Goal: Transaction & Acquisition: Obtain resource

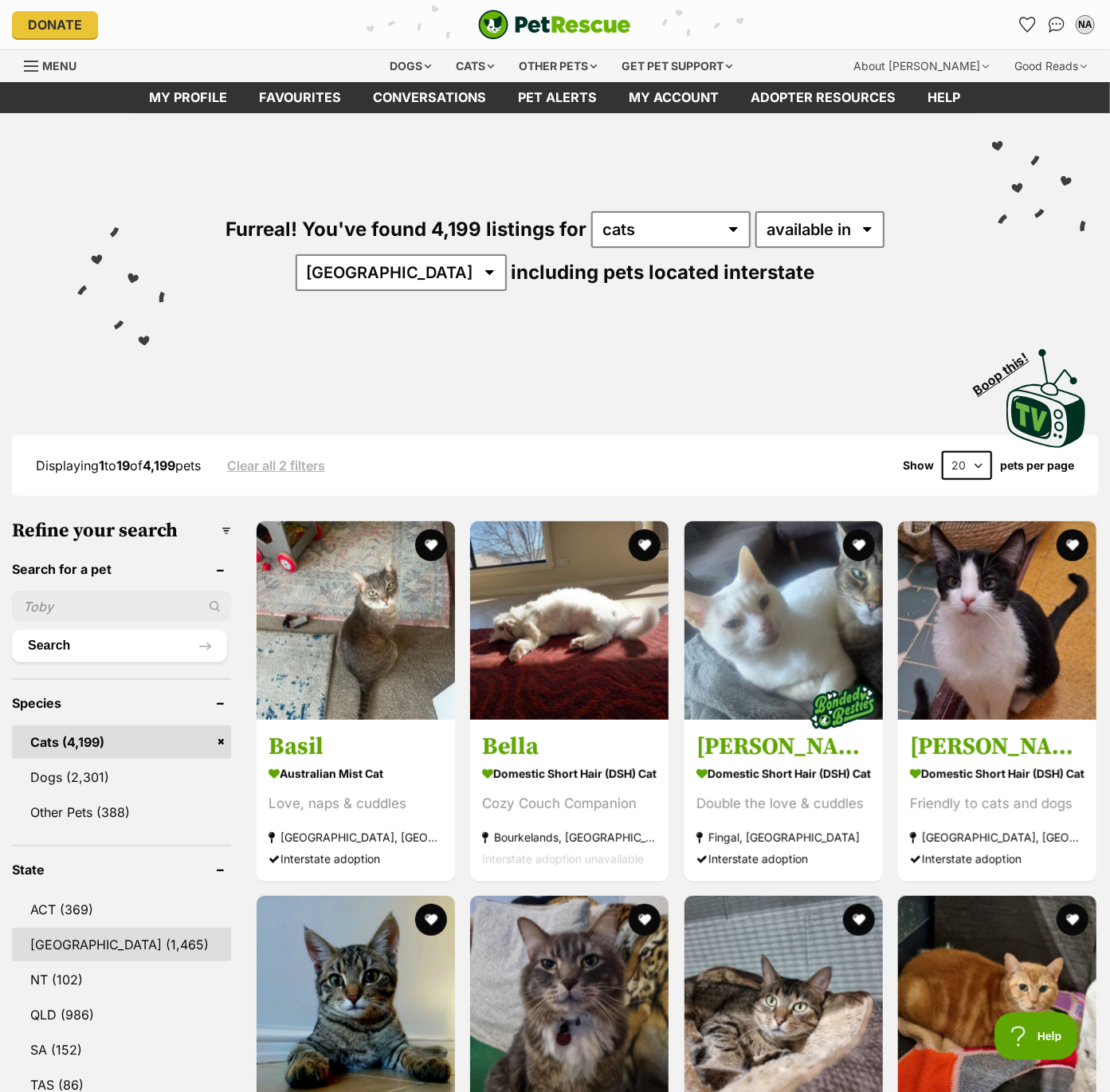
click at [68, 940] on link "NSW (1,465)" at bounding box center [121, 944] width 219 height 33
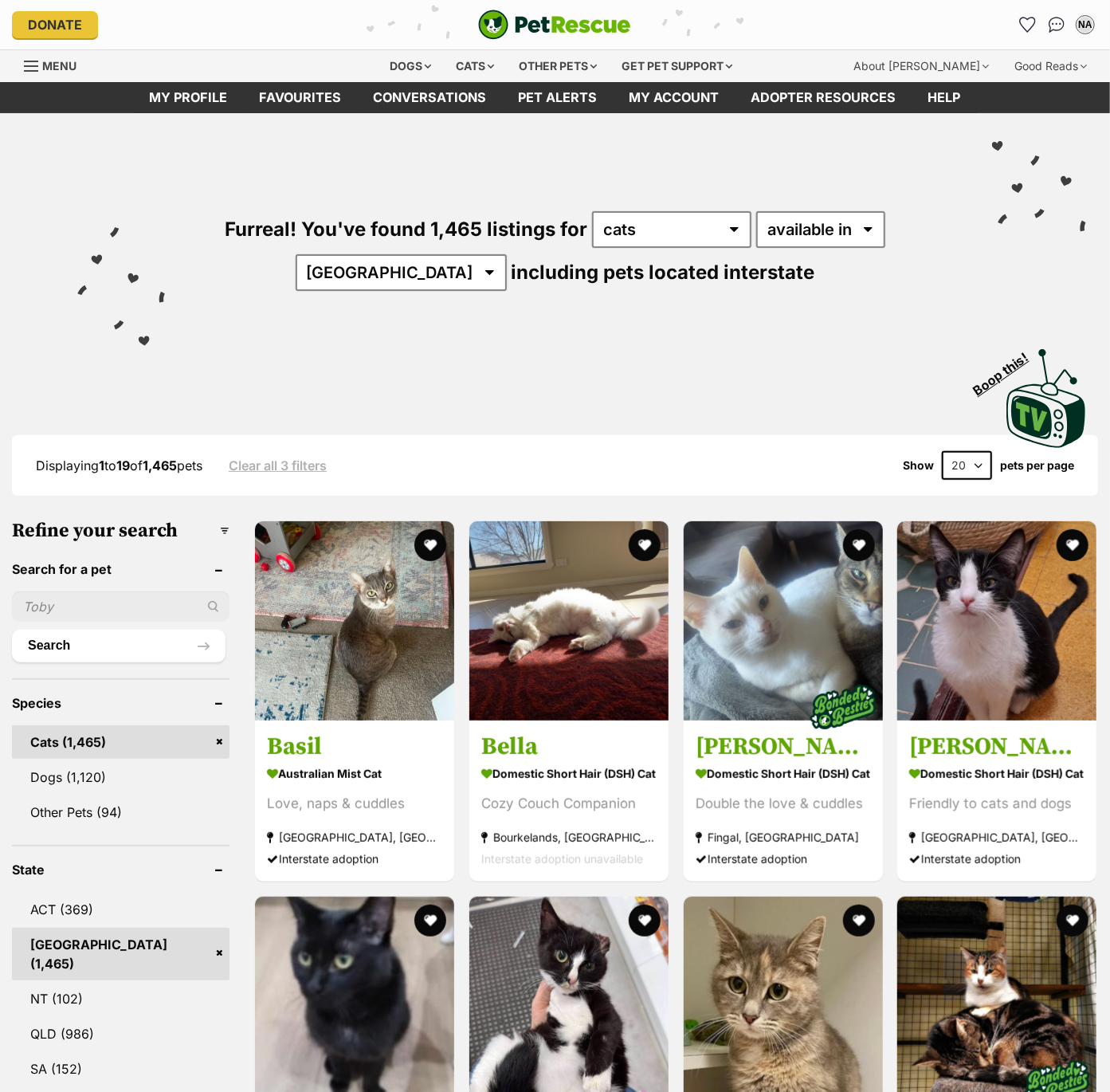
click at [957, 460] on select "20 40 60" at bounding box center [966, 465] width 50 height 29
select select "60"
click at [941, 451] on select "20 40 60" at bounding box center [966, 465] width 50 height 29
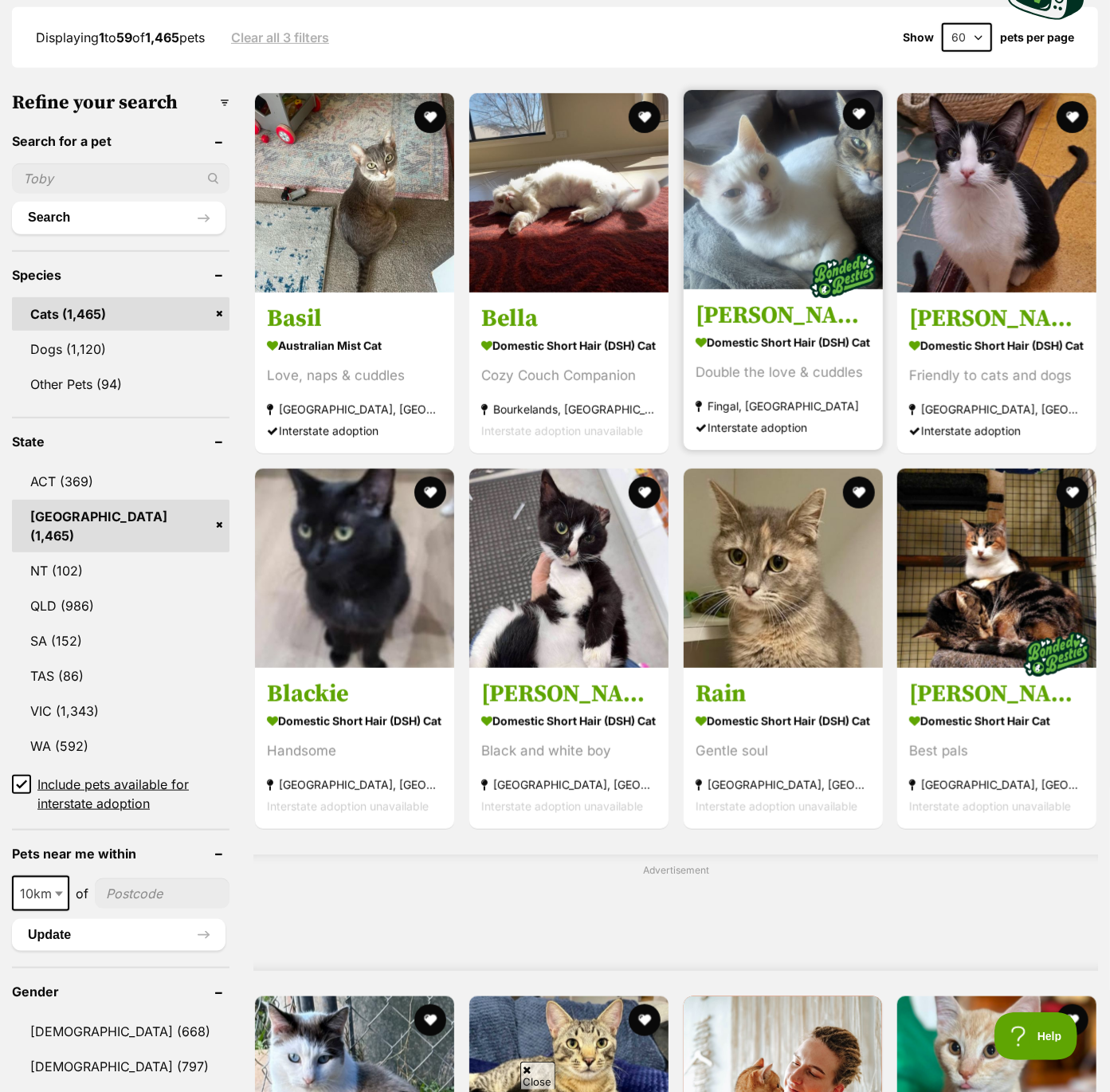
scroll to position [452, 0]
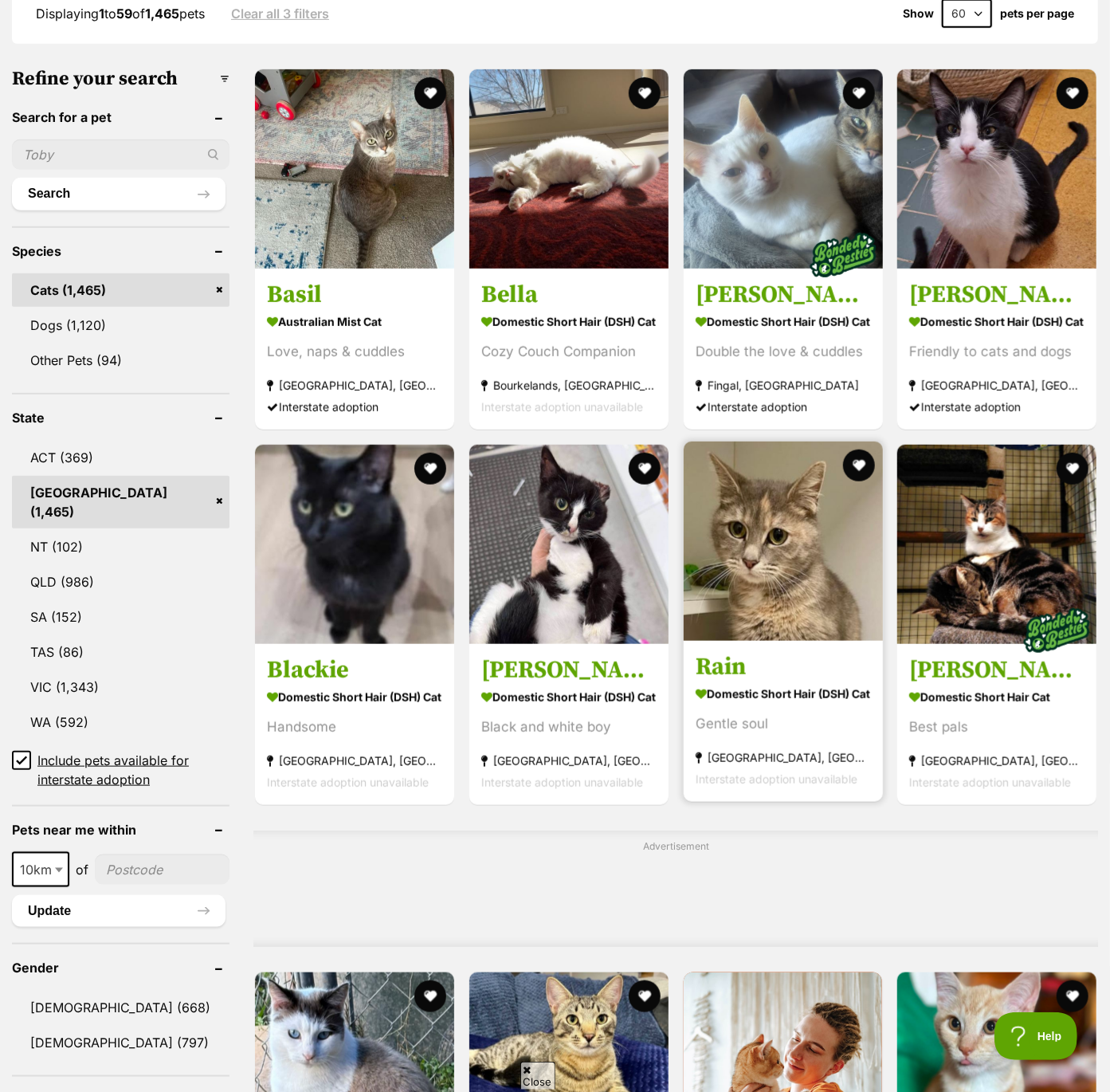
click at [762, 514] on img at bounding box center [783, 541] width 199 height 199
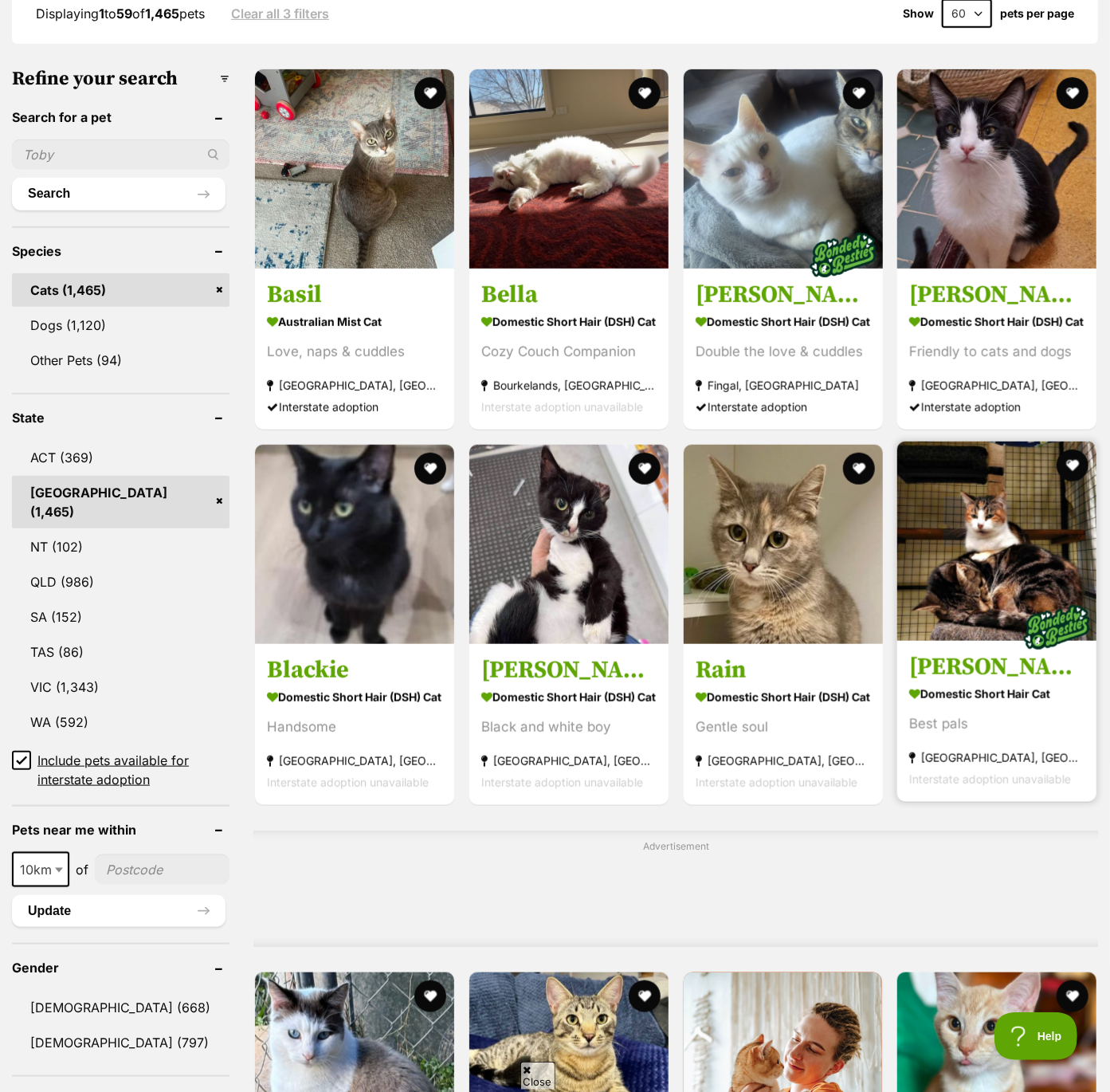
click at [995, 513] on img at bounding box center [996, 541] width 199 height 199
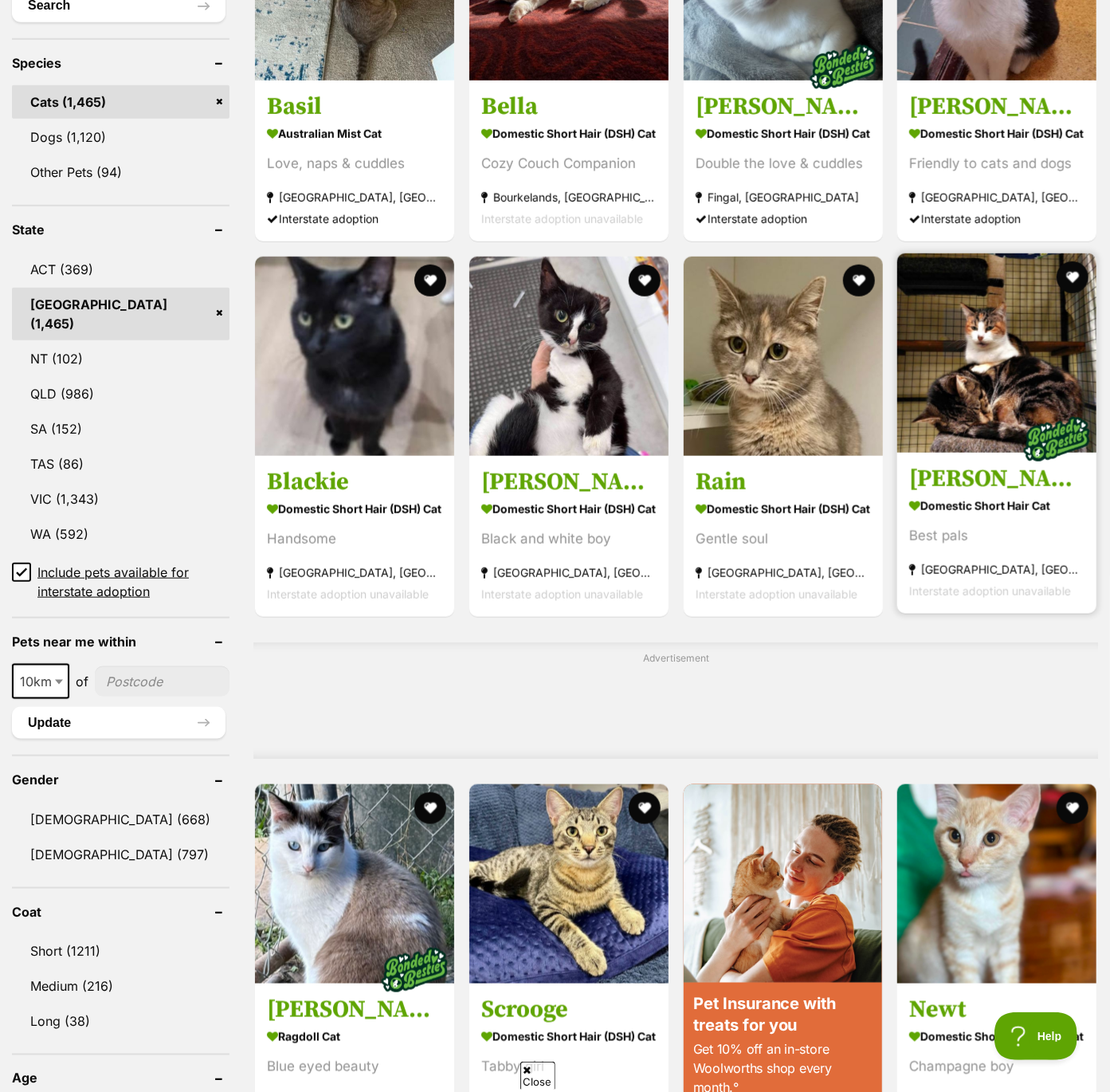
scroll to position [700, 0]
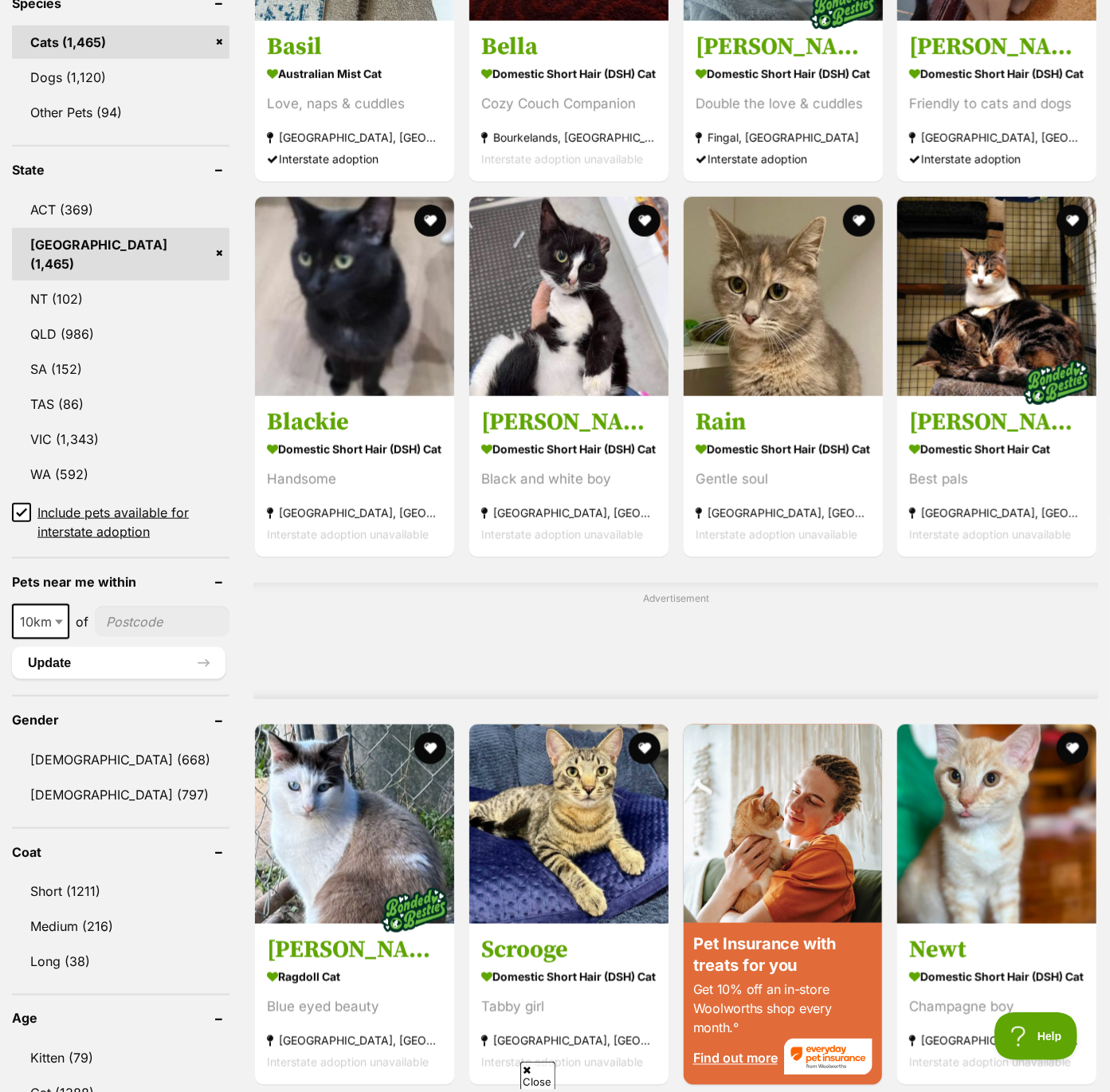
click at [24, 507] on icon at bounding box center [21, 512] width 11 height 11
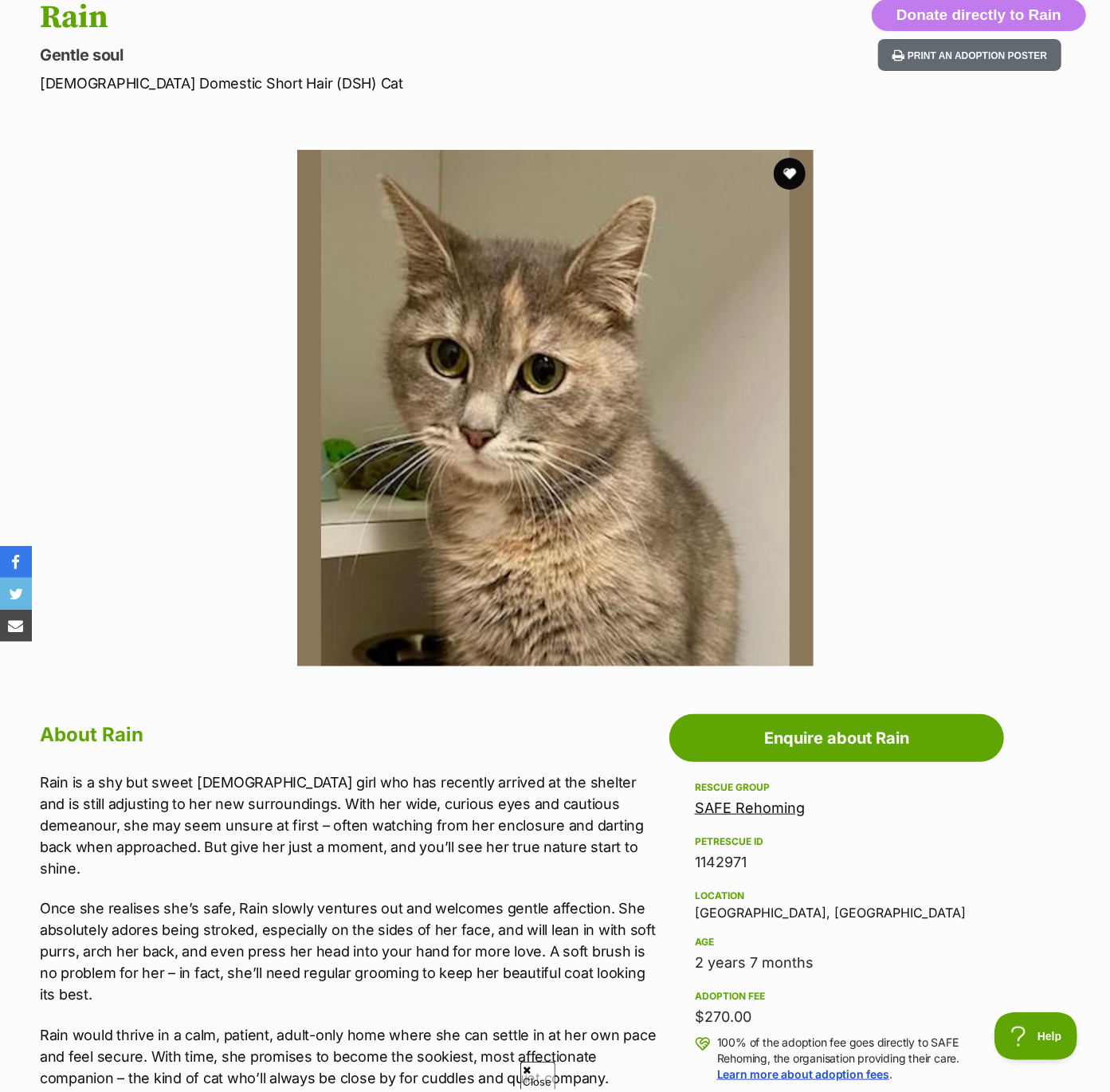
scroll to position [236, 0]
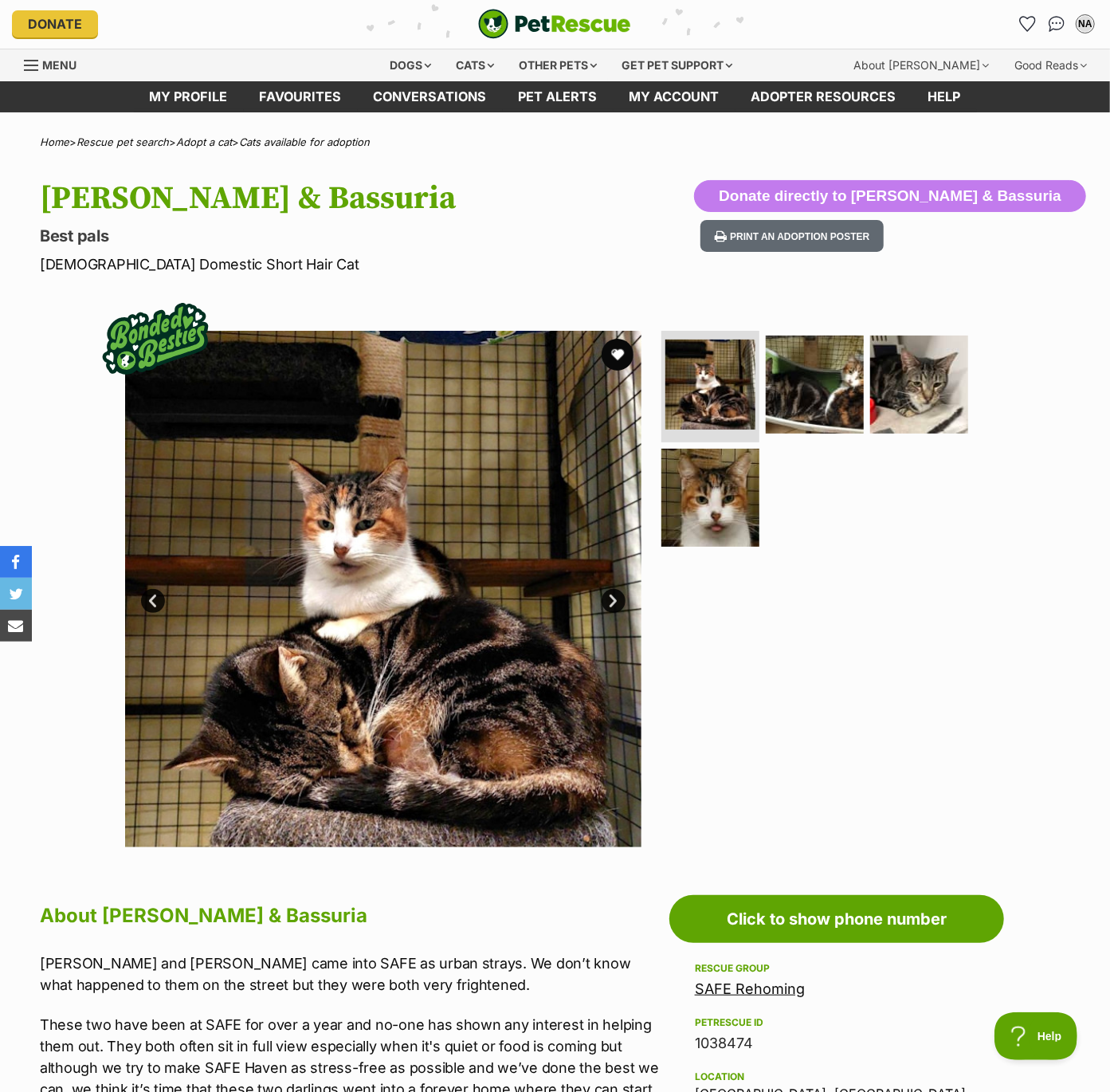
scroll to position [3, 0]
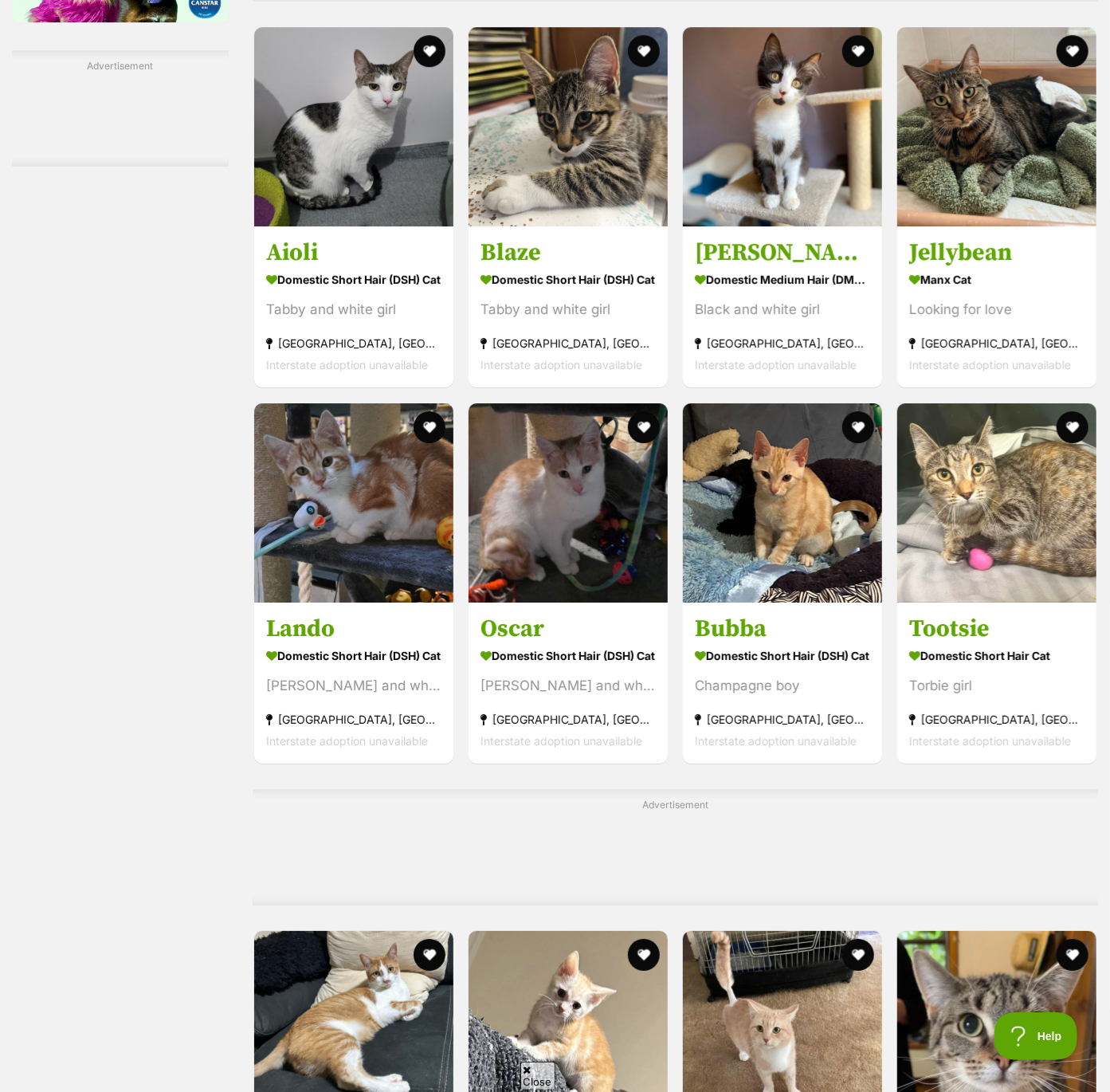
scroll to position [2851, 0]
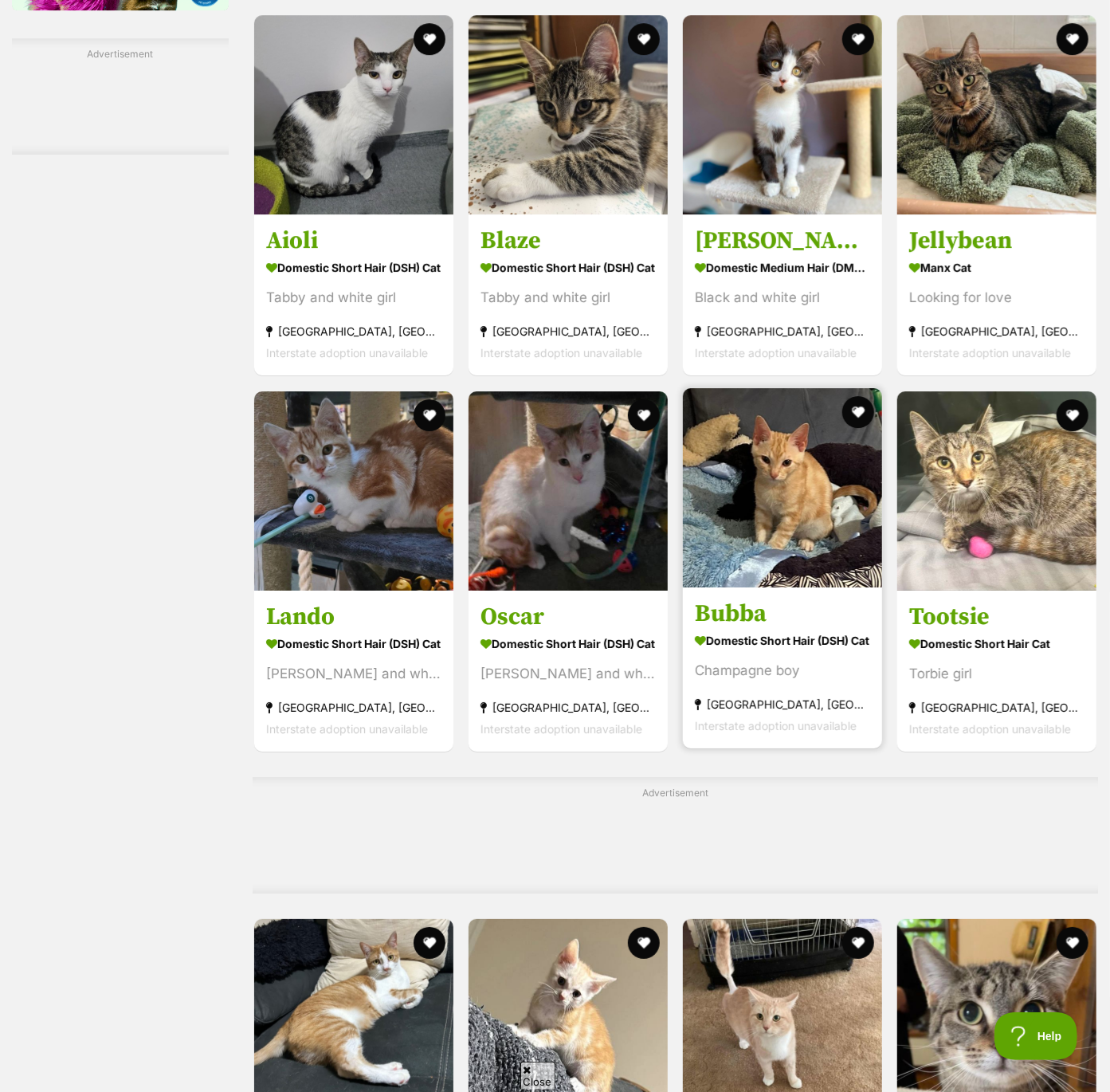
click at [775, 547] on img at bounding box center [783, 487] width 199 height 199
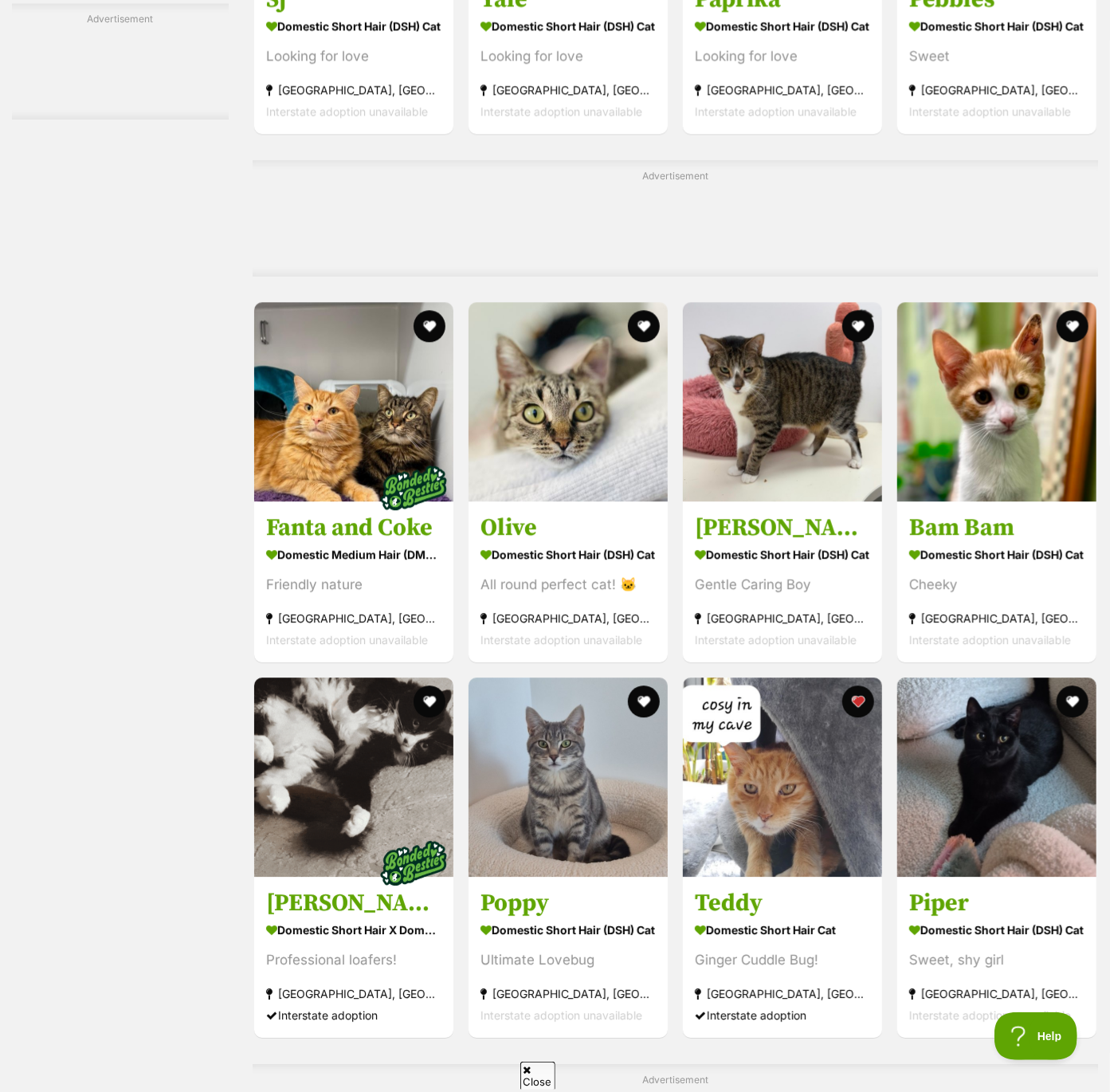
scroll to position [5430, 0]
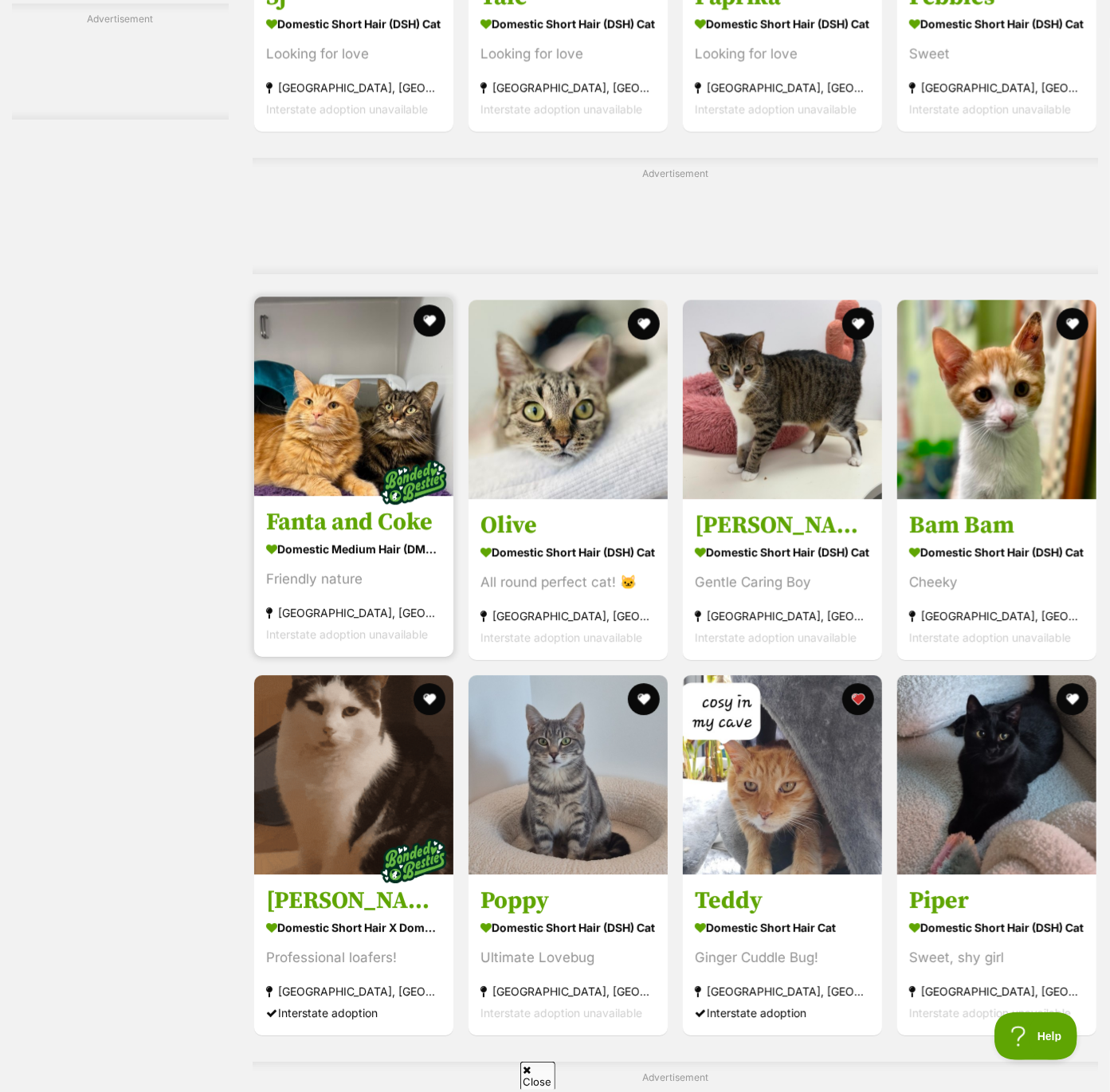
click at [305, 468] on img at bounding box center [354, 396] width 199 height 199
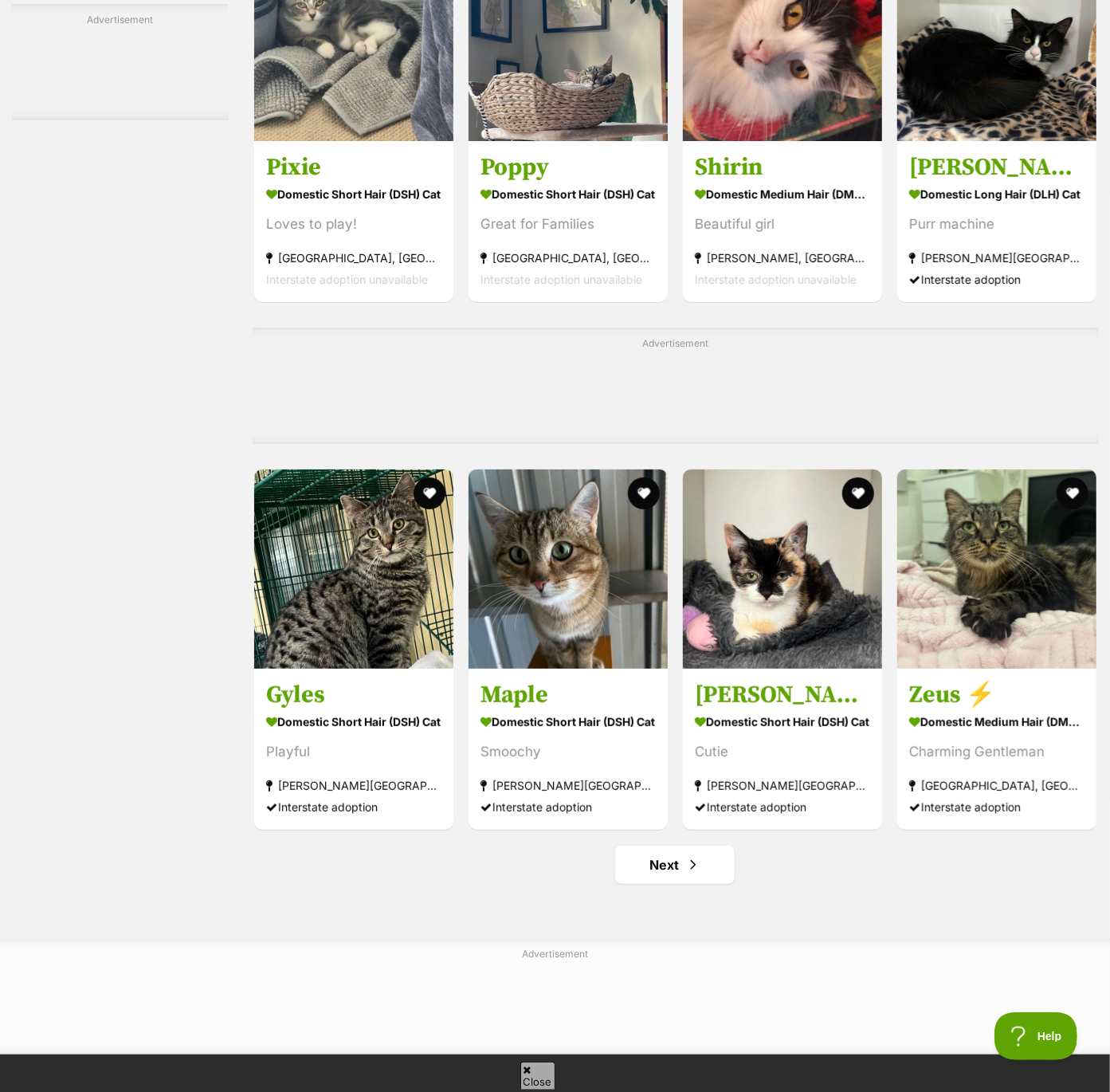
scroll to position [6787, 0]
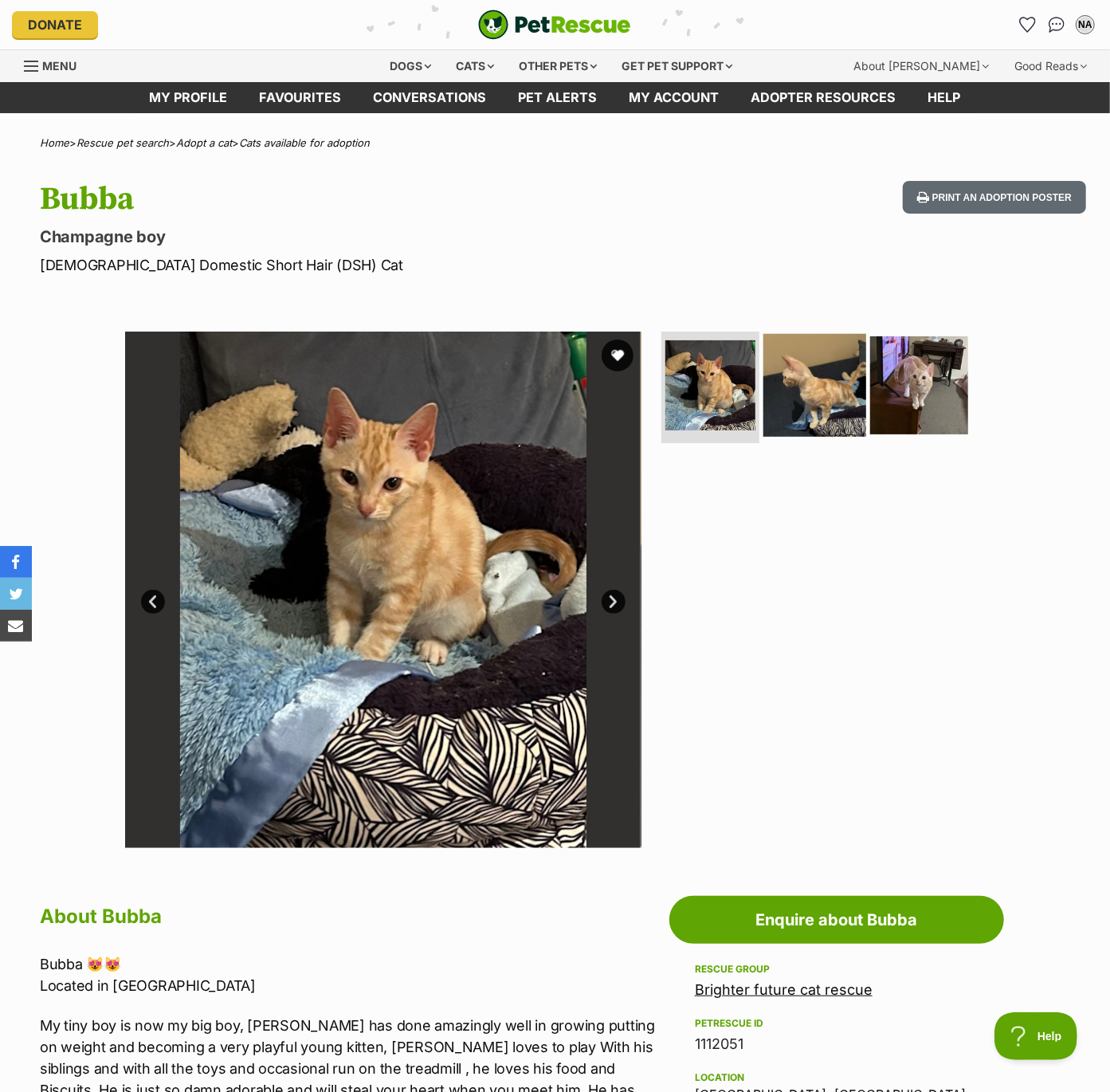
drag, startPoint x: 805, startPoint y: 423, endPoint x: 813, endPoint y: 422, distance: 8.1
click at [805, 423] on img at bounding box center [815, 385] width 103 height 103
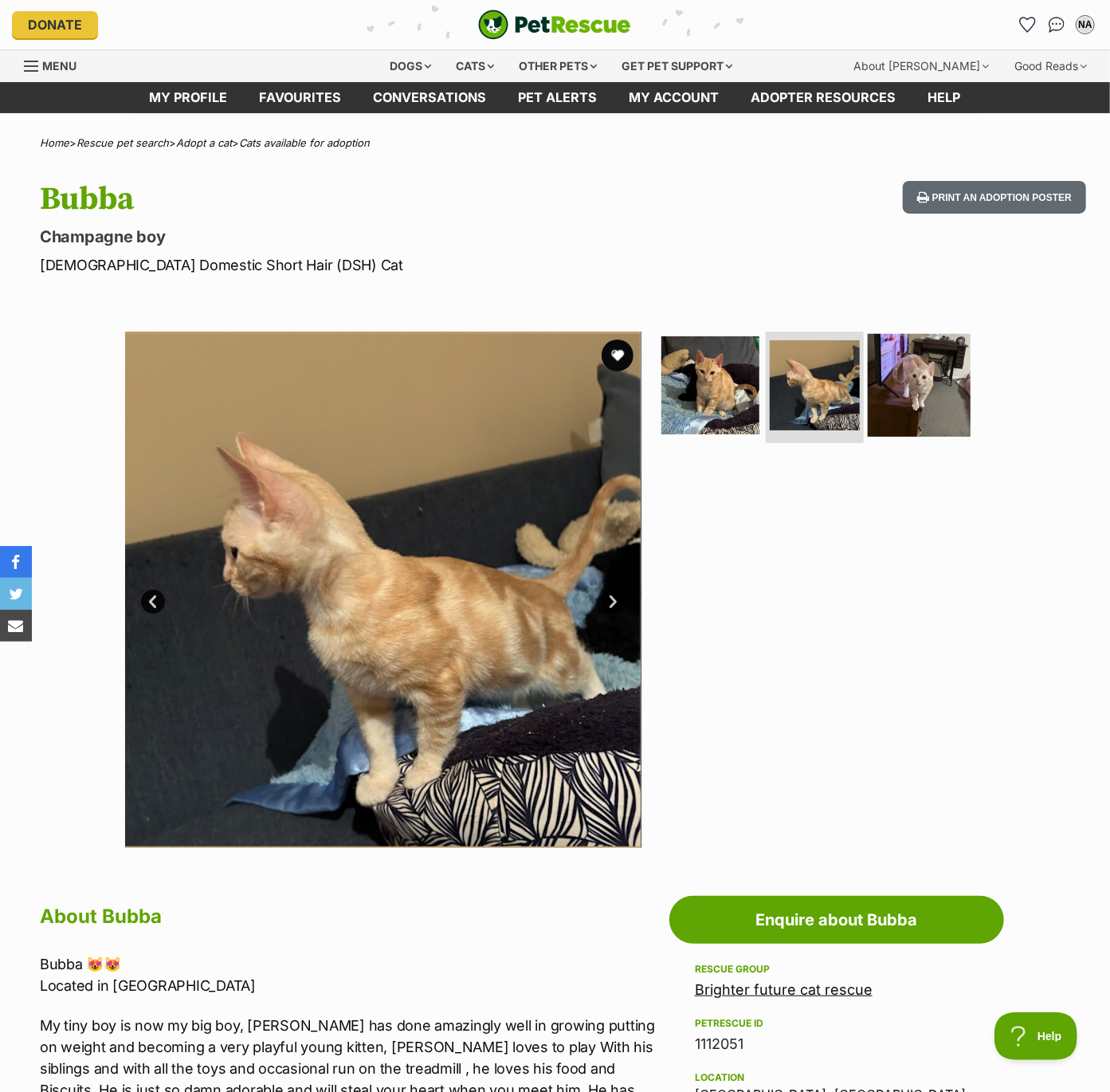
click at [910, 404] on img at bounding box center [920, 385] width 103 height 103
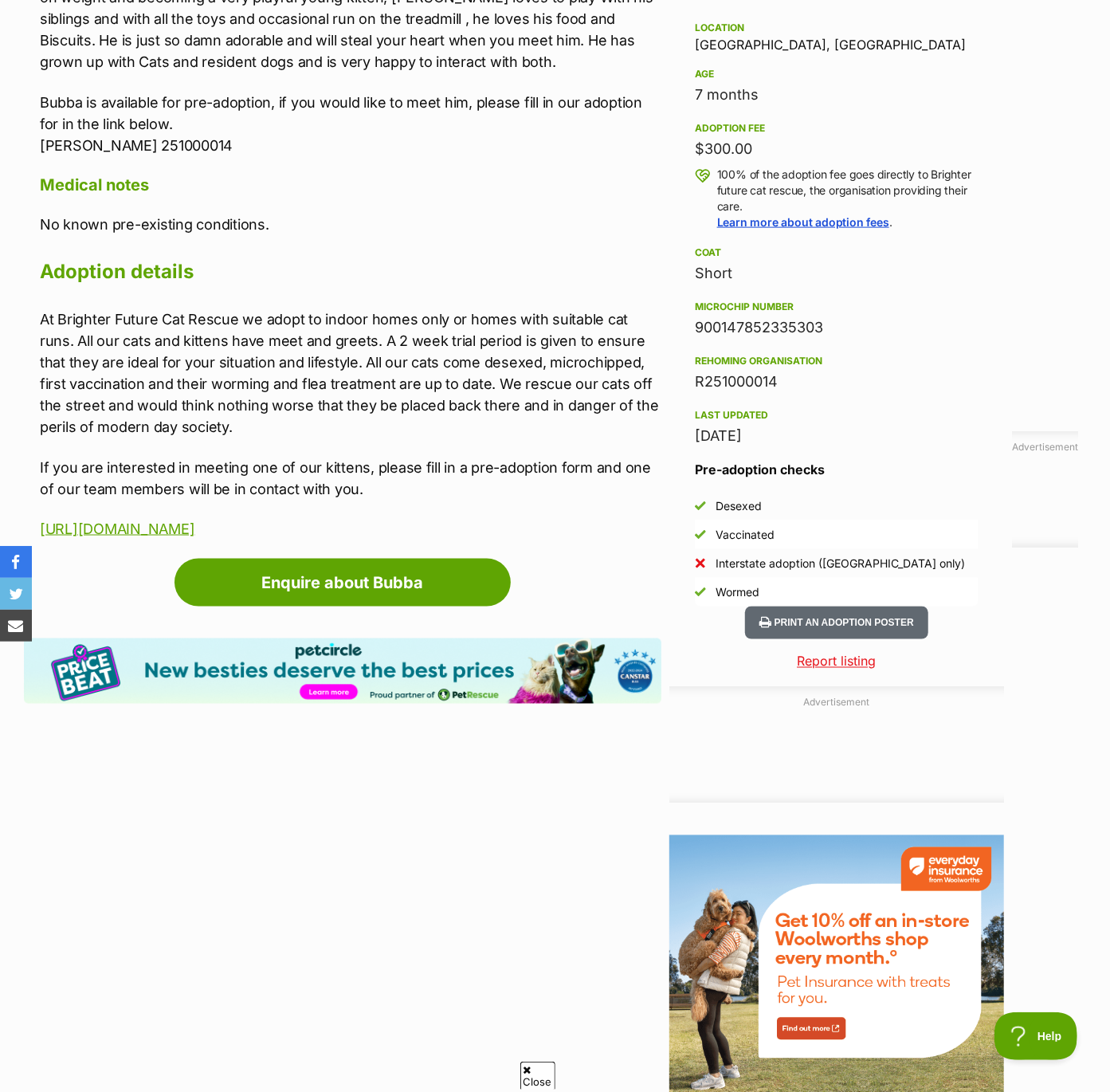
scroll to position [1050, 0]
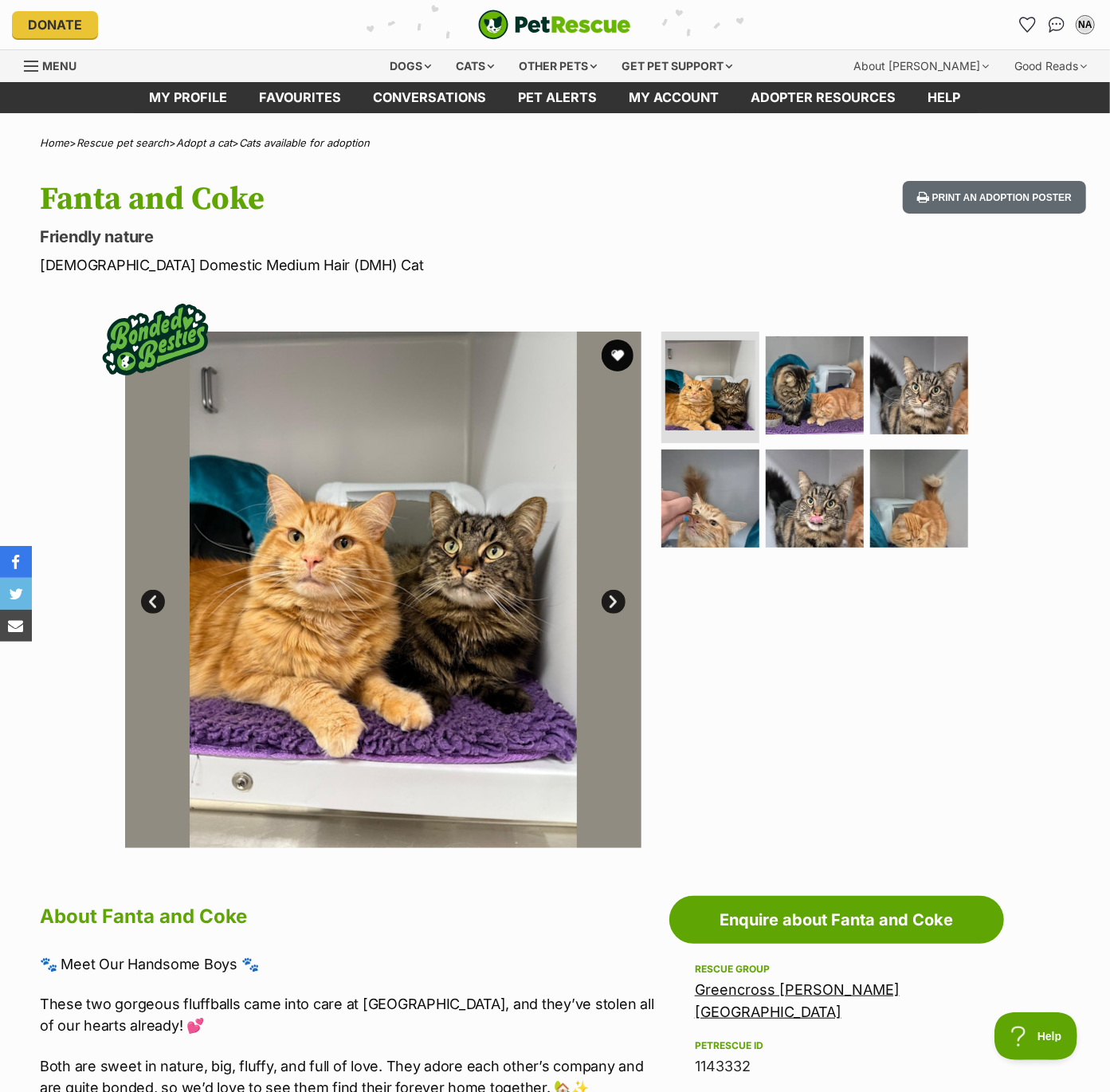
click at [610, 606] on link "Next" at bounding box center [613, 601] width 24 height 24
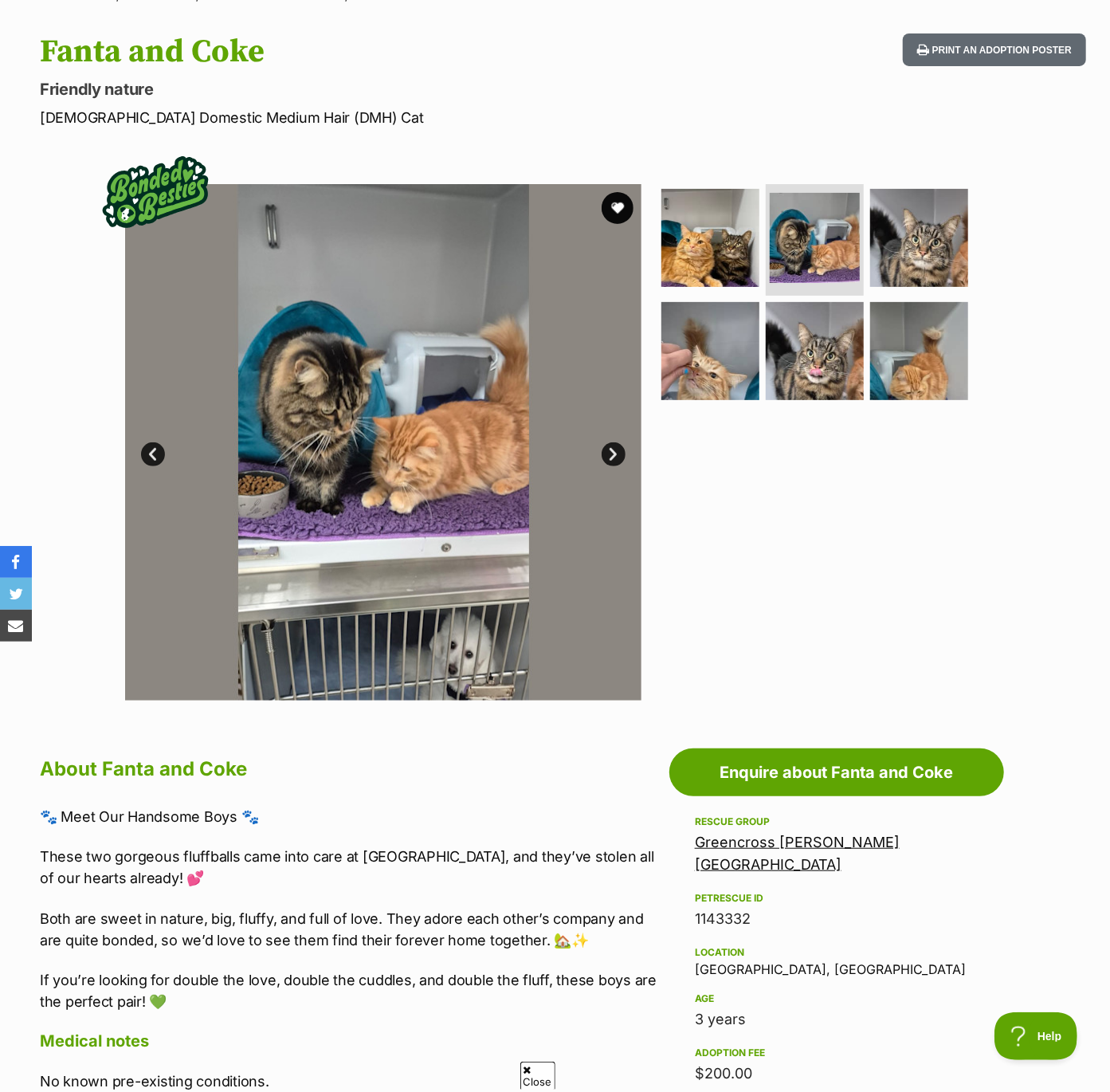
scroll to position [142, 0]
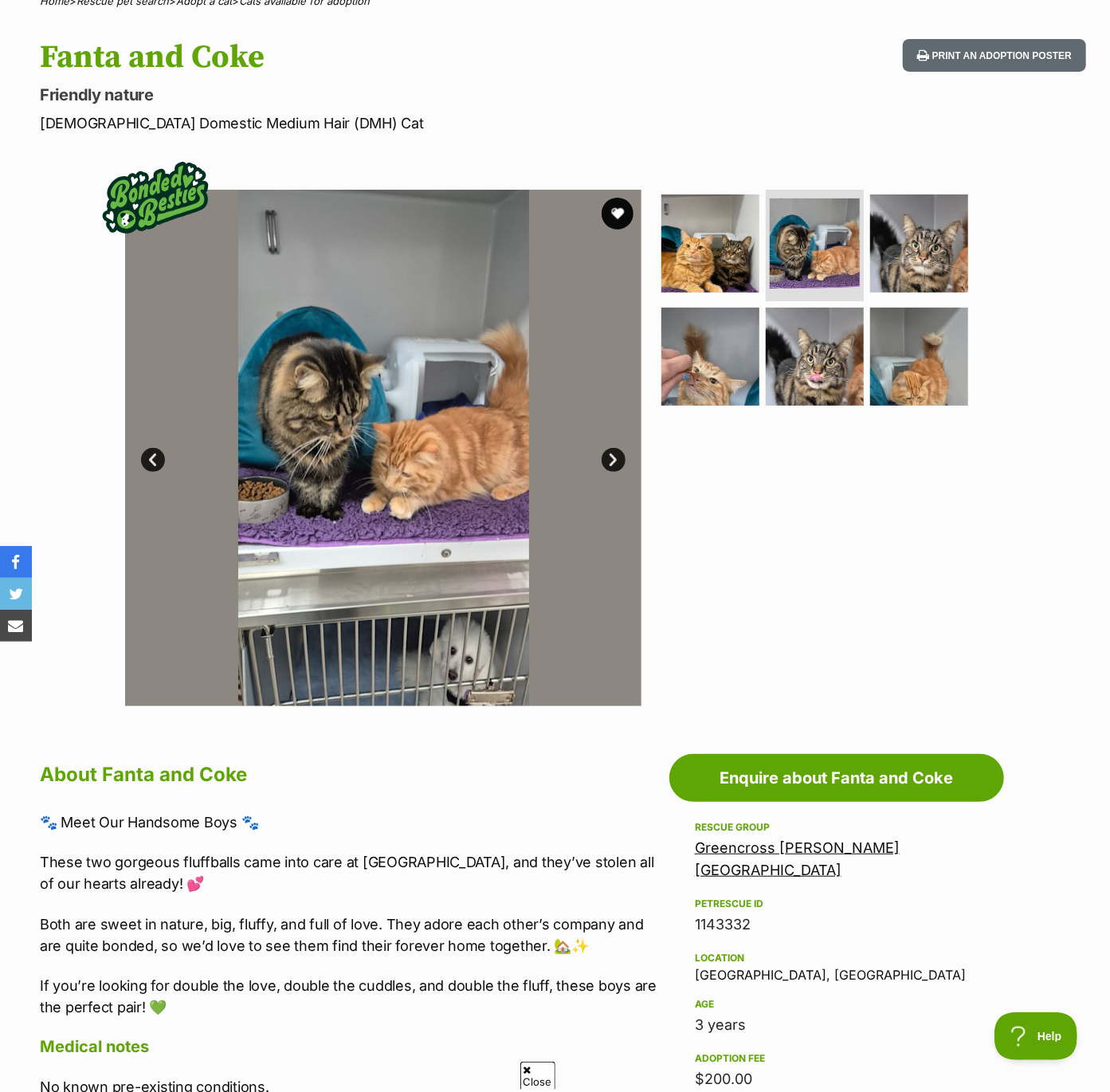
click at [612, 455] on link "Next" at bounding box center [613, 460] width 24 height 24
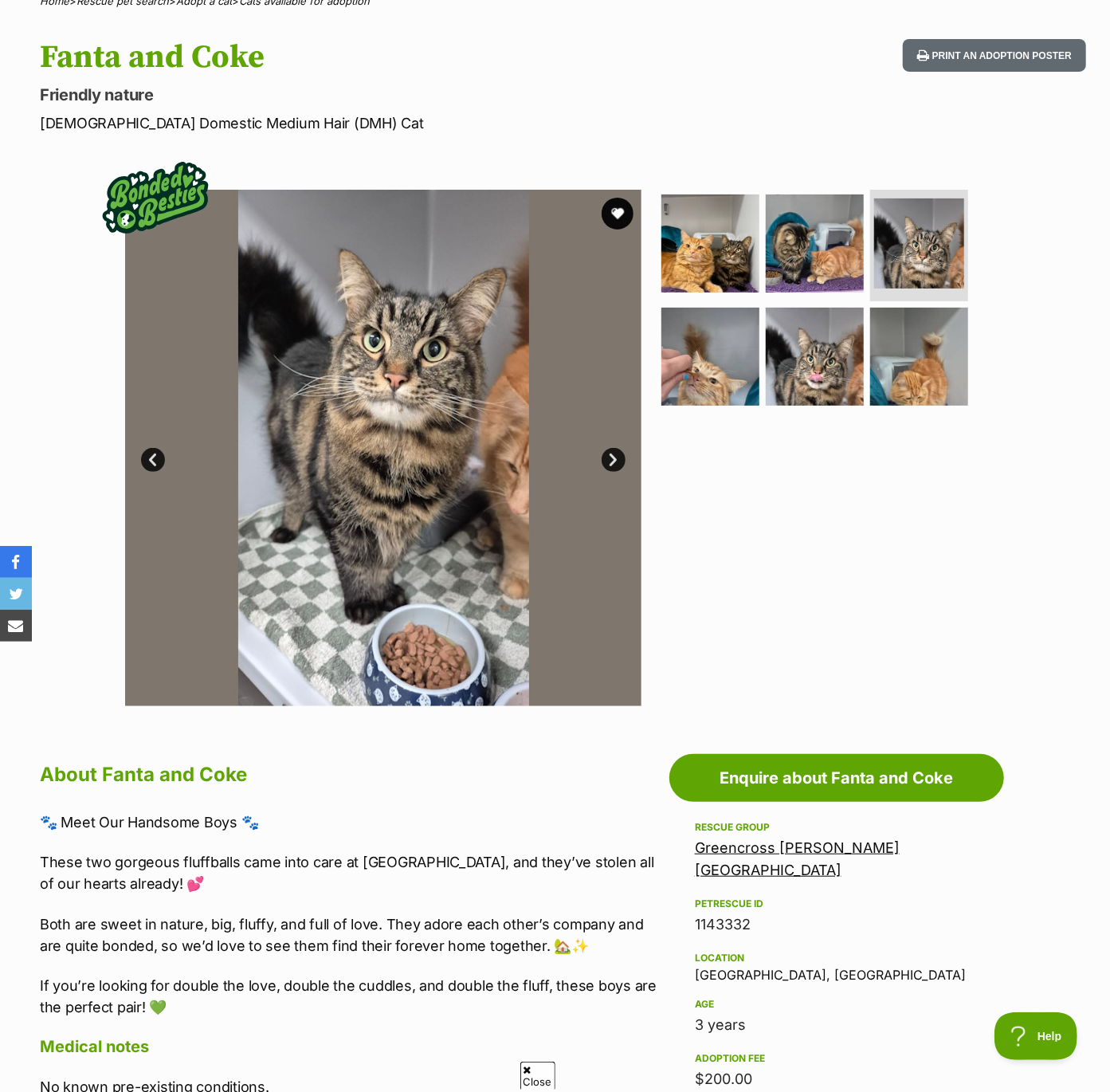
click at [612, 455] on link "Next" at bounding box center [613, 460] width 24 height 24
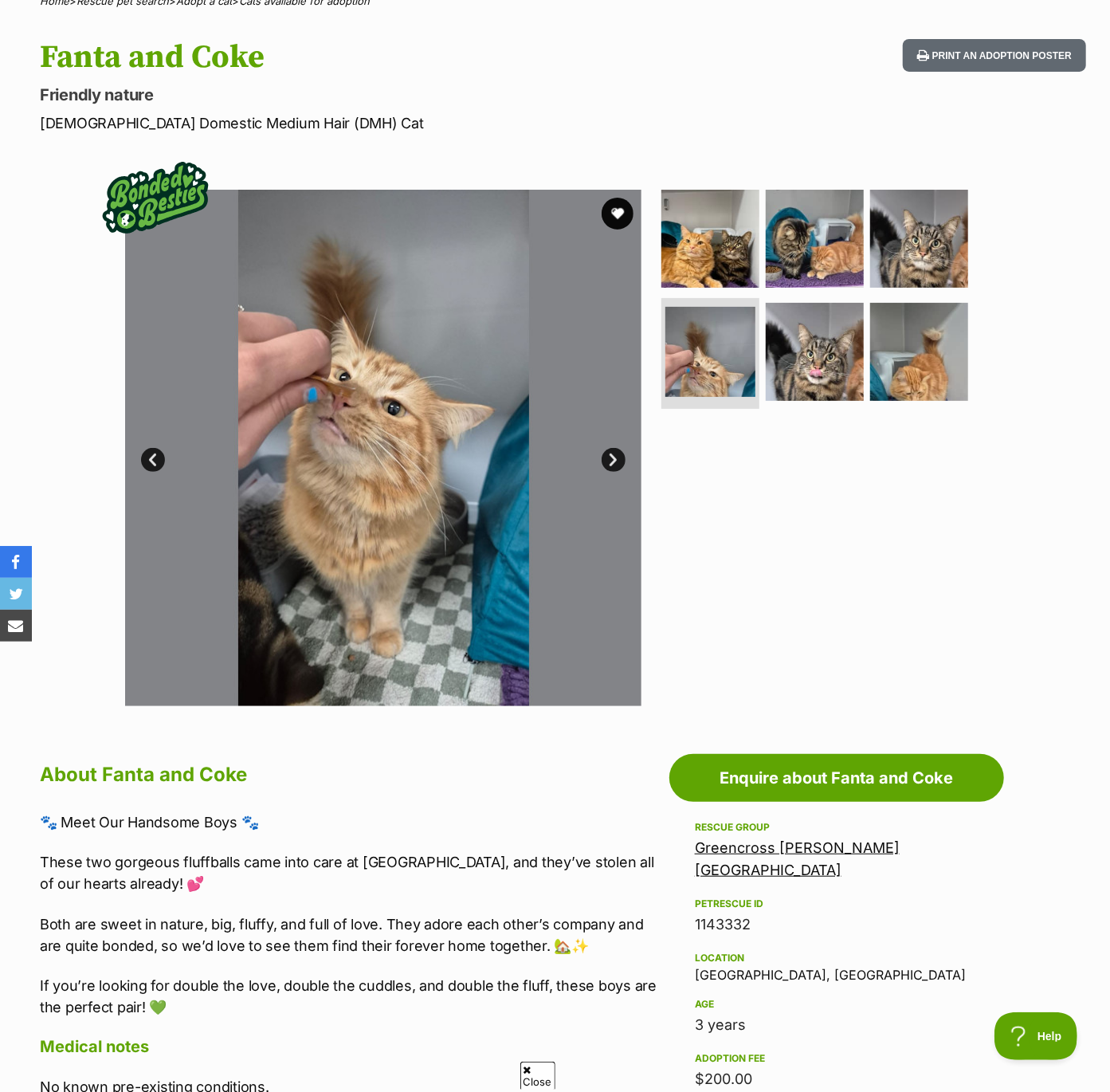
click at [612, 455] on link "Next" at bounding box center [613, 460] width 24 height 24
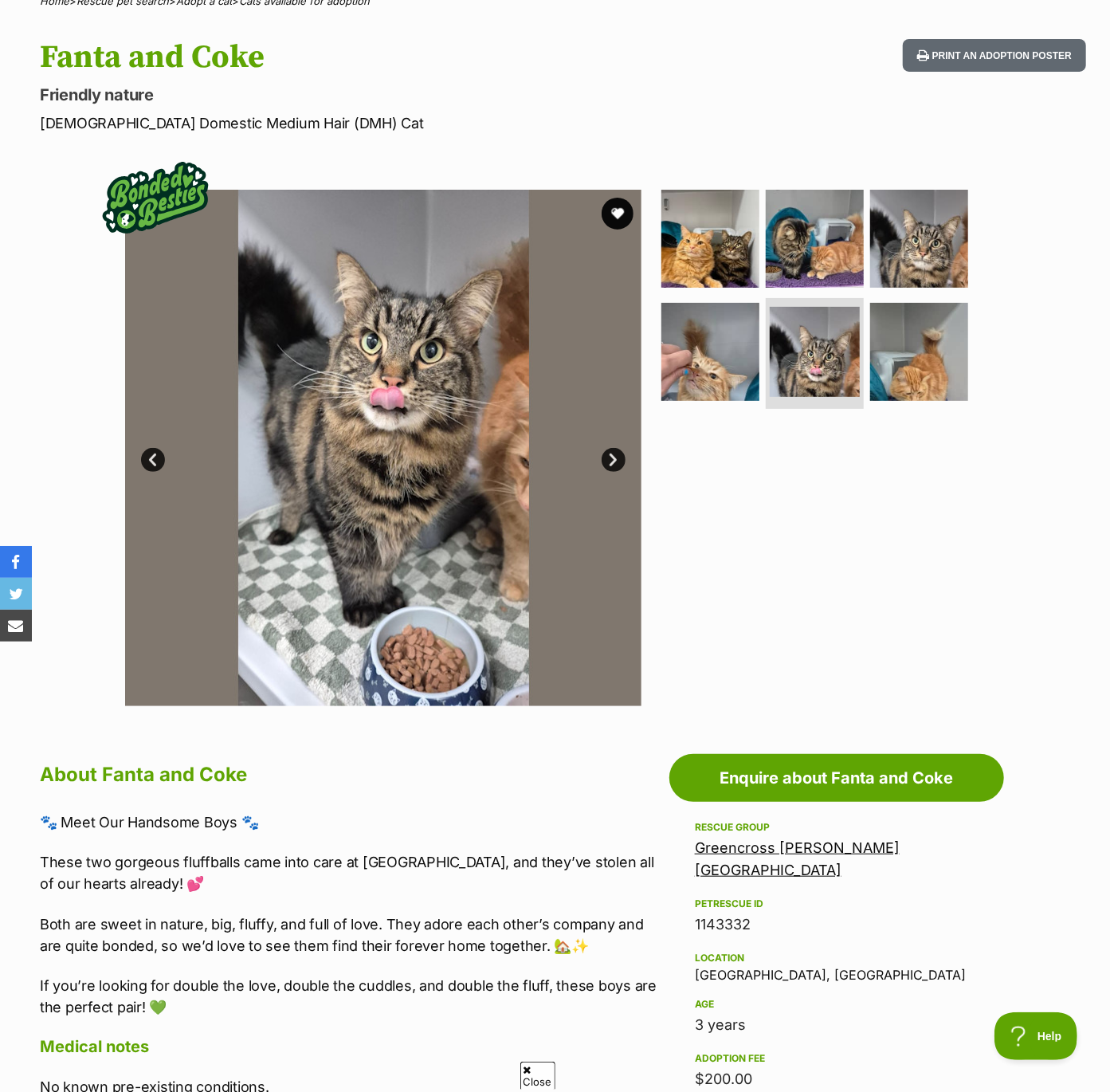
click at [612, 455] on link "Next" at bounding box center [613, 460] width 24 height 24
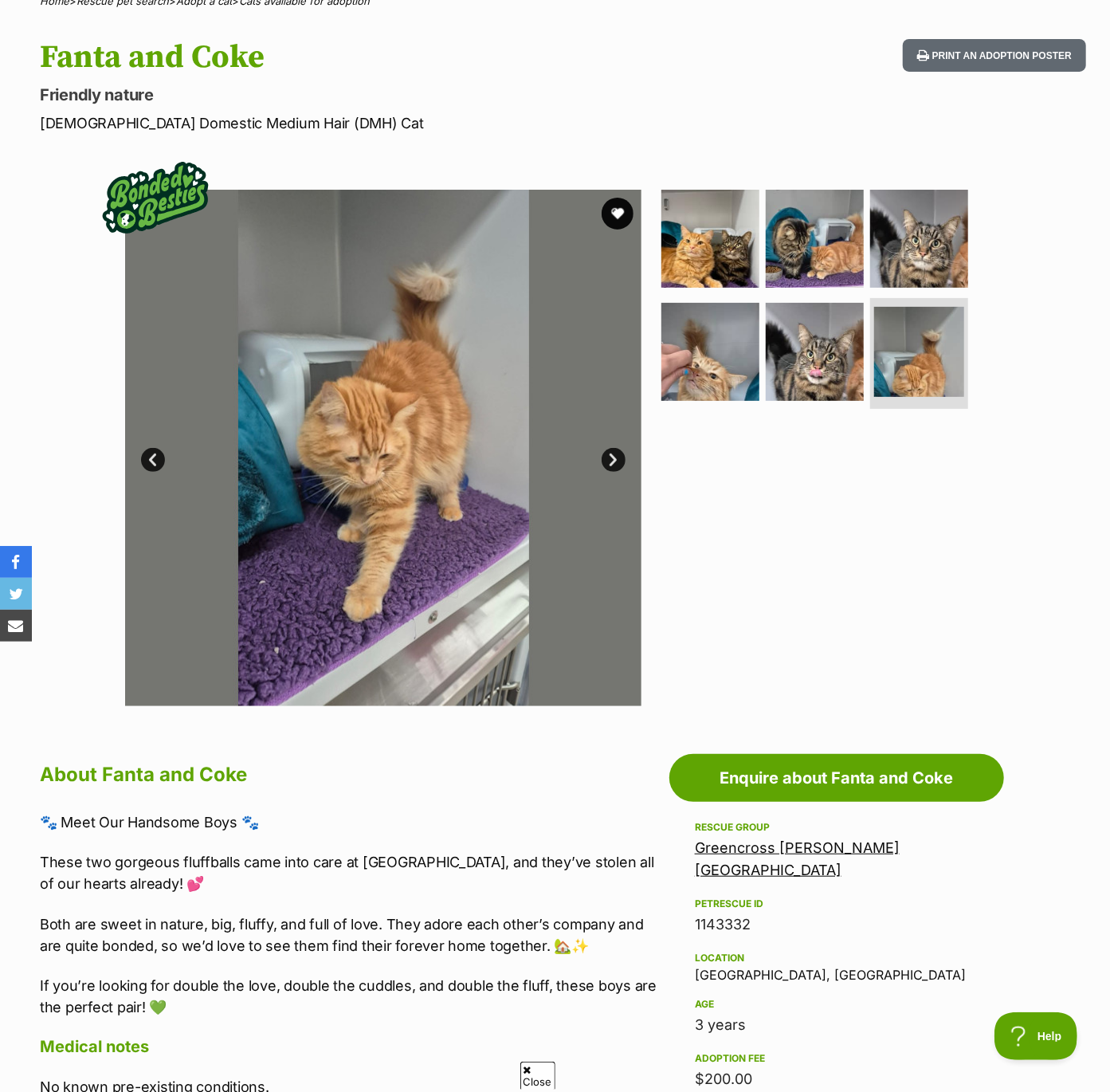
click at [612, 455] on link "Next" at bounding box center [613, 460] width 24 height 24
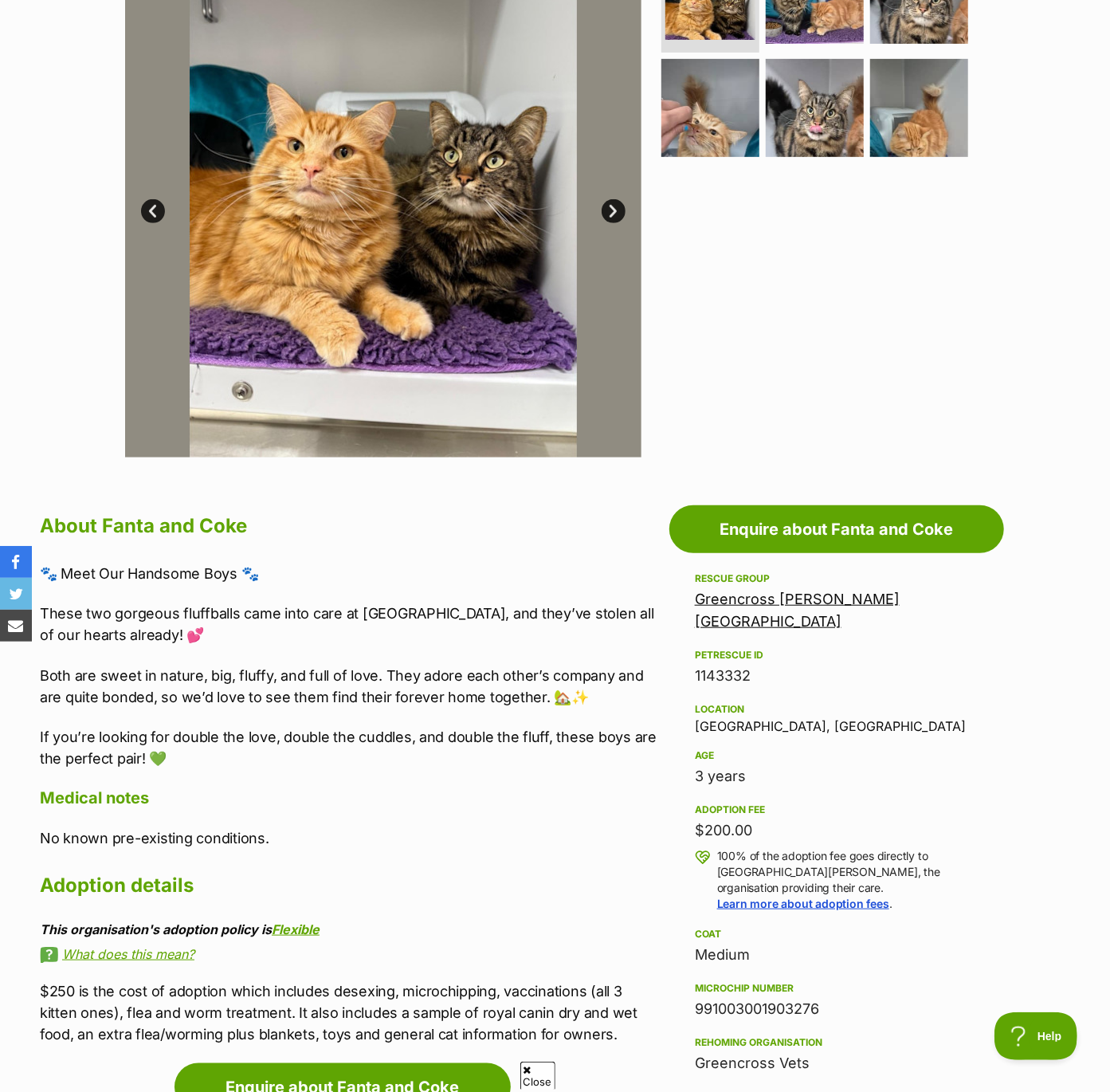
scroll to position [396, 0]
